Goal: Transaction & Acquisition: Purchase product/service

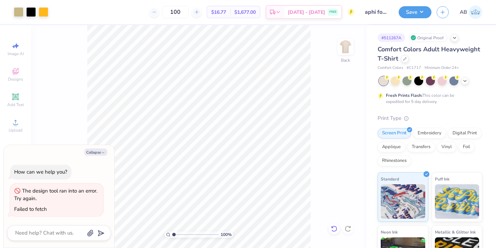
click at [333, 232] on icon at bounding box center [334, 229] width 6 height 6
click at [334, 227] on icon at bounding box center [334, 229] width 7 height 7
click at [334, 229] on icon at bounding box center [334, 229] width 7 height 7
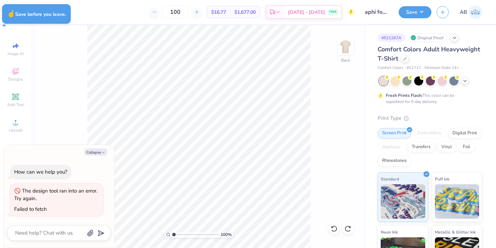
type textarea "x"
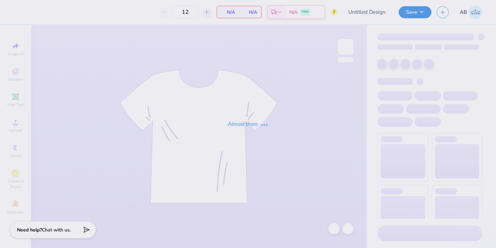
type input "aphi football fam wknd merch"
type input "100"
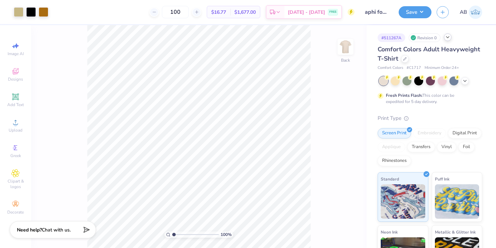
click at [448, 39] on icon at bounding box center [448, 38] width 6 height 6
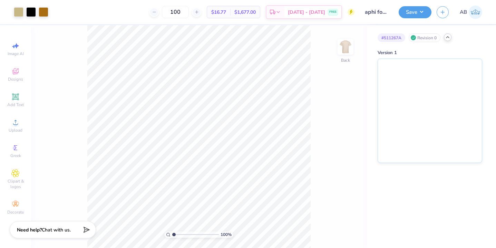
click at [446, 41] on div "# 511267A Revision 0" at bounding box center [429, 37] width 105 height 9
click at [449, 38] on icon at bounding box center [448, 38] width 6 height 6
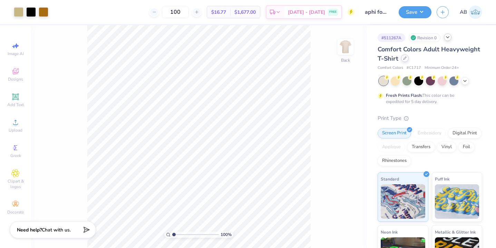
click at [404, 60] on div at bounding box center [405, 59] width 8 height 8
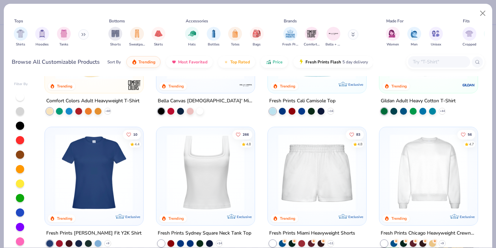
scroll to position [241, 0]
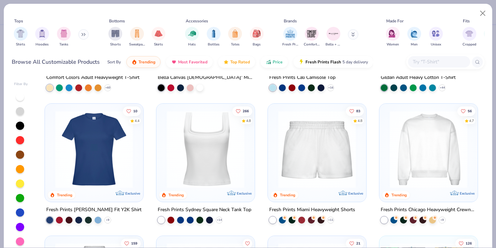
click at [412, 129] on img at bounding box center [428, 150] width 85 height 78
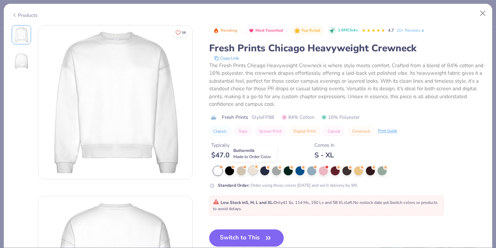
click at [253, 173] on div at bounding box center [252, 170] width 9 height 9
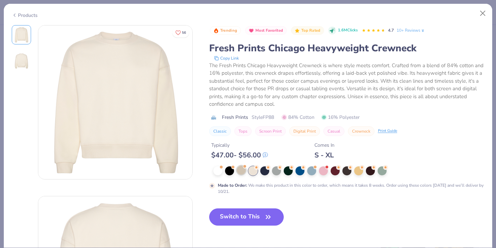
click at [243, 175] on div at bounding box center [348, 171] width 271 height 9
click at [242, 170] on div at bounding box center [241, 170] width 9 height 9
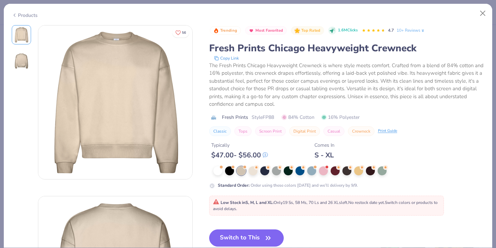
click at [17, 14] on div "Products" at bounding box center [25, 15] width 26 height 7
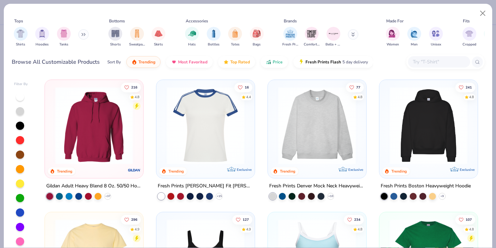
click at [442, 64] on input "text" at bounding box center [438, 62] width 53 height 8
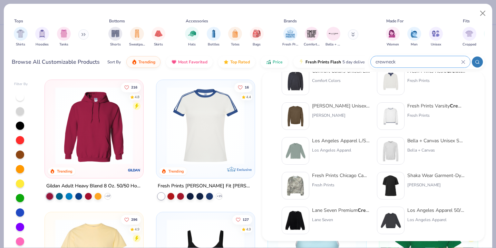
scroll to position [52, 0]
type input "crewneck"
click at [294, 151] on img at bounding box center [295, 150] width 21 height 21
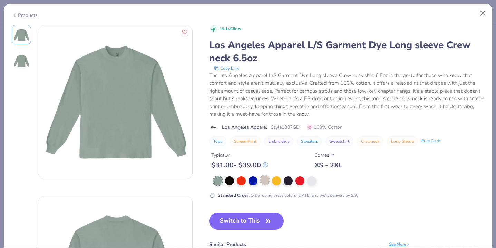
click at [264, 182] on div at bounding box center [264, 180] width 9 height 9
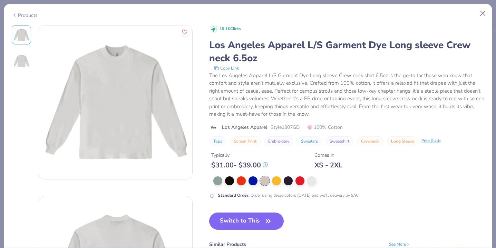
click at [12, 13] on icon at bounding box center [15, 15] width 6 height 8
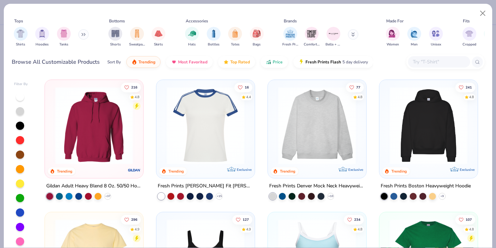
click at [440, 56] on div at bounding box center [445, 62] width 78 height 15
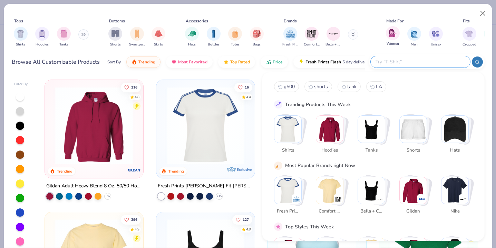
click at [386, 40] on div "Women" at bounding box center [393, 36] width 14 height 20
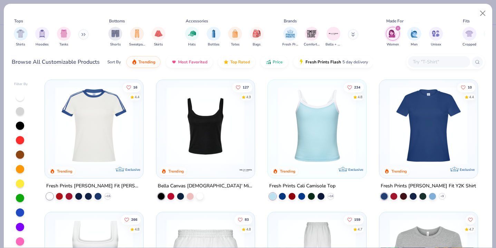
click at [397, 28] on icon "filter for Women" at bounding box center [397, 28] width 3 height 3
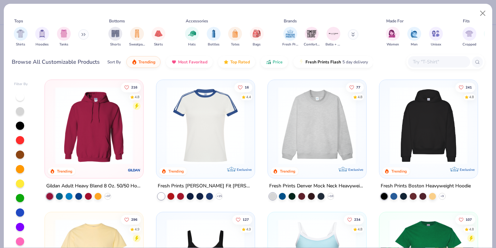
click at [84, 33] on icon at bounding box center [83, 34] width 4 height 3
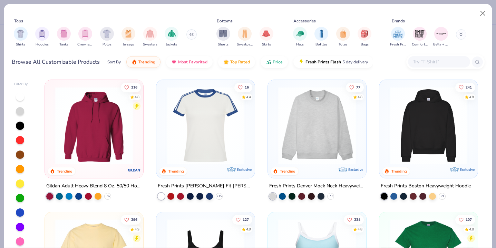
click at [192, 34] on icon at bounding box center [191, 34] width 4 height 3
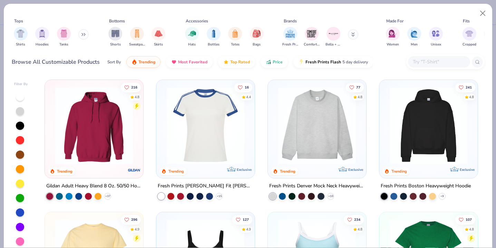
click at [426, 67] on div at bounding box center [439, 61] width 62 height 11
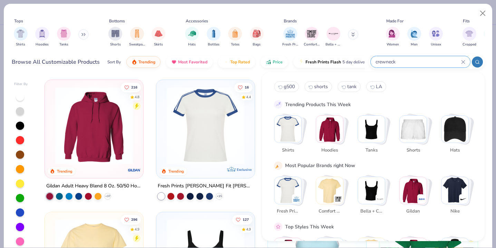
type input "crewneck"
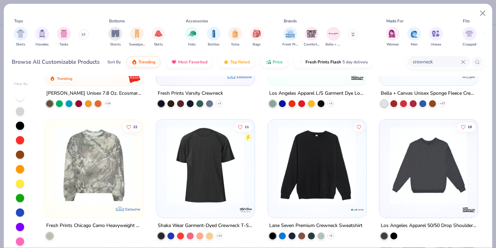
scroll to position [280, 0]
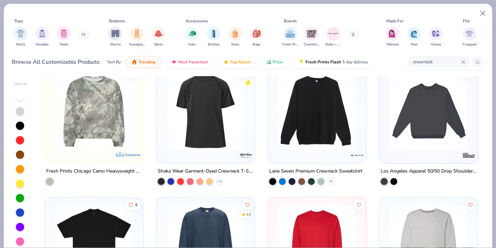
click at [321, 119] on img at bounding box center [317, 111] width 85 height 78
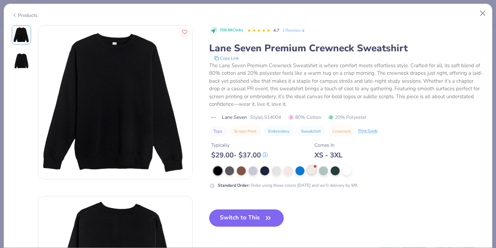
click at [310, 171] on div at bounding box center [311, 170] width 9 height 9
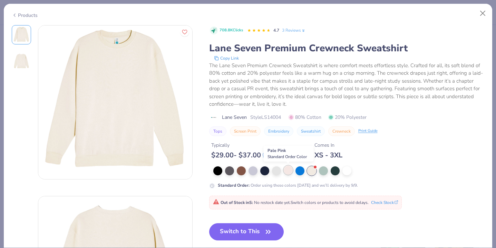
click at [287, 172] on div at bounding box center [288, 170] width 9 height 9
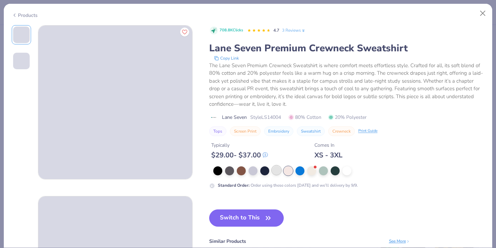
click at [276, 173] on div at bounding box center [276, 170] width 9 height 9
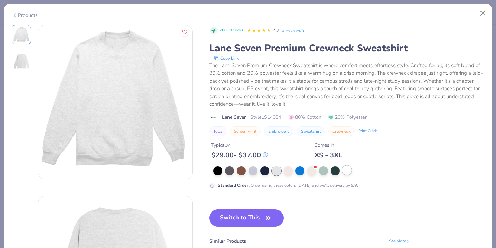
click at [345, 170] on div at bounding box center [346, 170] width 9 height 9
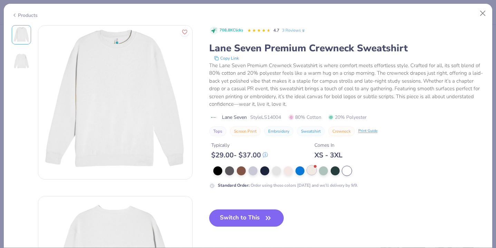
click at [316, 174] on div at bounding box center [311, 170] width 9 height 9
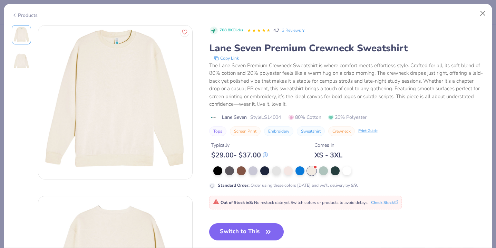
click at [19, 15] on div "Products" at bounding box center [25, 15] width 26 height 7
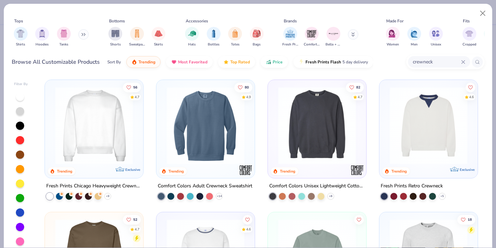
click at [93, 135] on img at bounding box center [94, 126] width 85 height 78
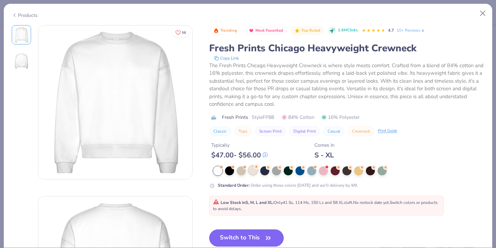
click at [252, 169] on div at bounding box center [252, 170] width 9 height 9
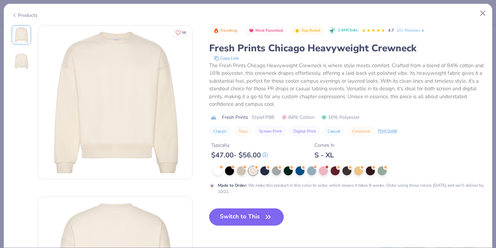
click at [14, 14] on icon at bounding box center [15, 15] width 6 height 8
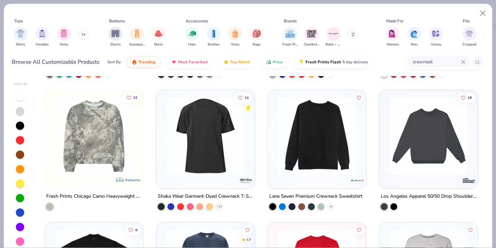
scroll to position [309, 0]
